Goal: Browse casually

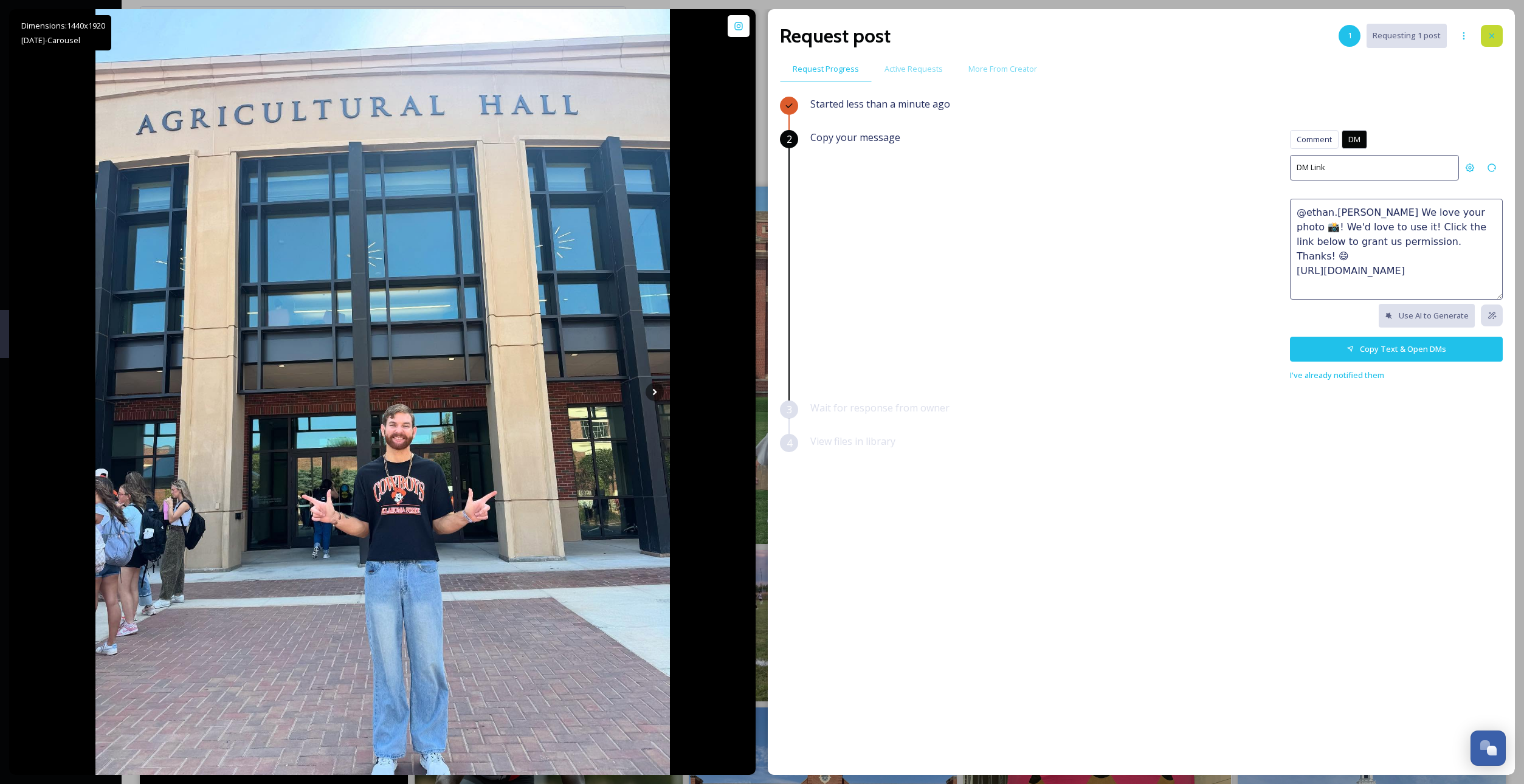
scroll to position [366, 0]
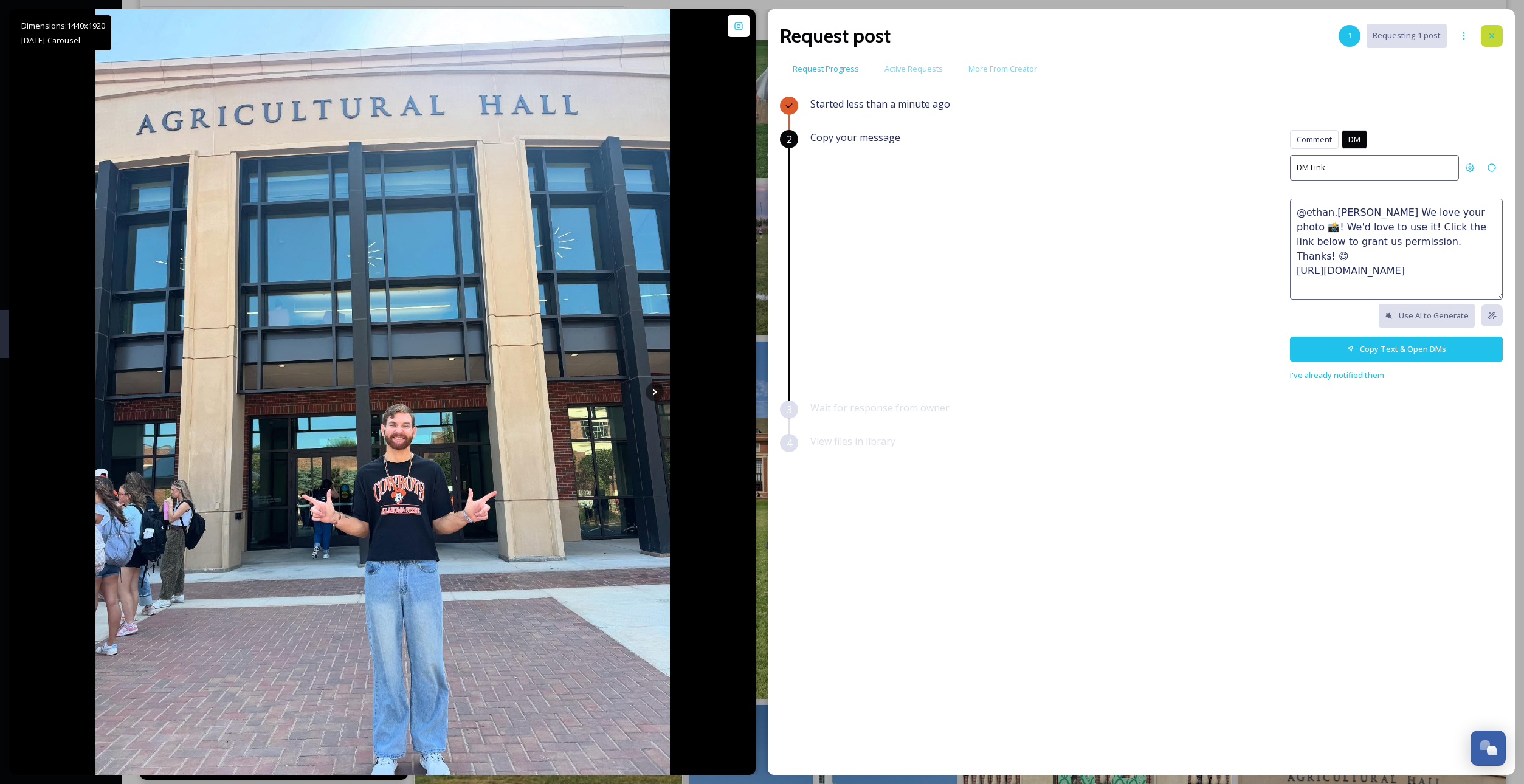
click at [1498, 30] on div at bounding box center [1492, 36] width 22 height 22
